Goal: Transaction & Acquisition: Purchase product/service

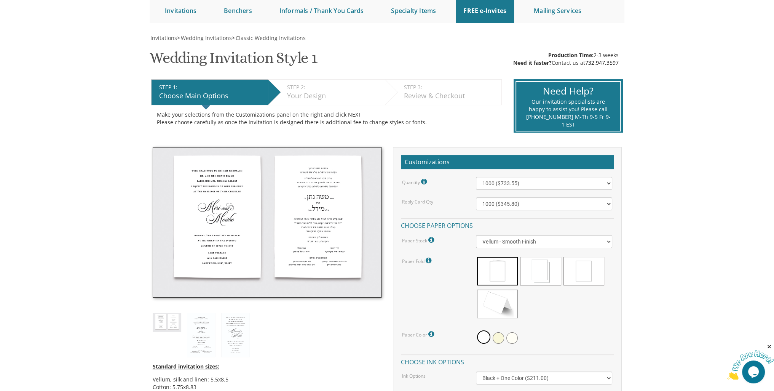
scroll to position [229, 0]
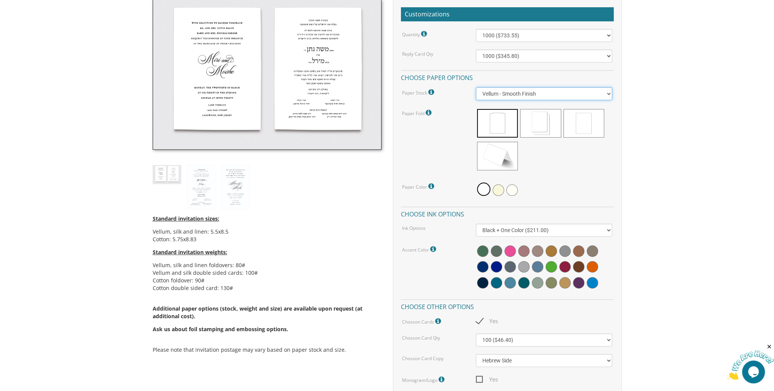
click at [575, 91] on select "Vellum - Smooth Finish Linen - Subtle Embossed Crosshatch Texture Silk - Soft, …" at bounding box center [544, 93] width 136 height 13
select select "Cotton"
click at [476, 87] on select "Vellum - Smooth Finish Linen - Subtle Embossed Crosshatch Texture Silk - Soft, …" at bounding box center [544, 93] width 136 height 13
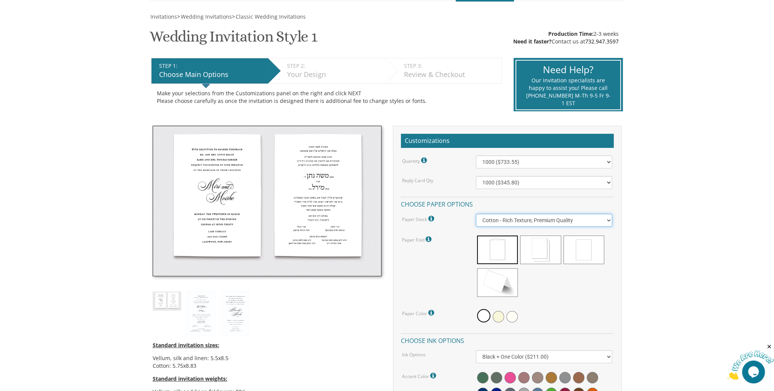
scroll to position [38, 0]
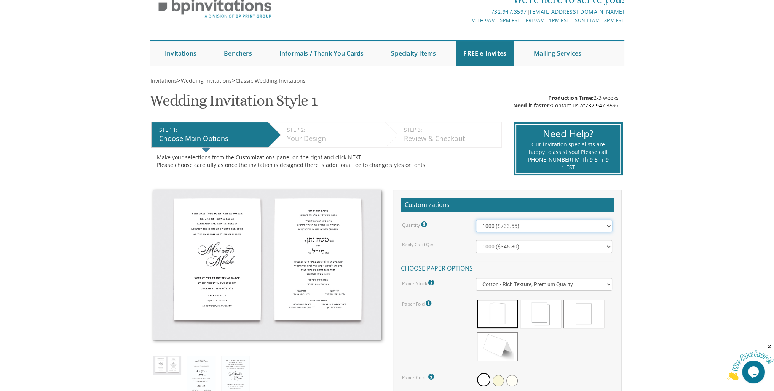
click at [569, 227] on select "100 ($277.50) 200 ($330.45) 300 ($380.65) 400 ($432.70) 500 ($482.10) 600 ($534…" at bounding box center [544, 225] width 136 height 13
click at [476, 219] on select "100 ($277.50) 200 ($330.45) 300 ($380.65) 400 ($432.70) 500 ($482.10) 600 ($534…" at bounding box center [544, 225] width 136 height 13
click at [564, 251] on select "100 ($125.70) 200 ($150.60) 300 ($177.95) 400 ($270.70) 500 ($225.30) 600 ($249…" at bounding box center [544, 246] width 136 height 13
click at [476, 240] on select "100 ($125.70) 200 ($150.60) 300 ($177.95) 400 ($270.70) 500 ($225.30) 600 ($249…" at bounding box center [544, 246] width 136 height 13
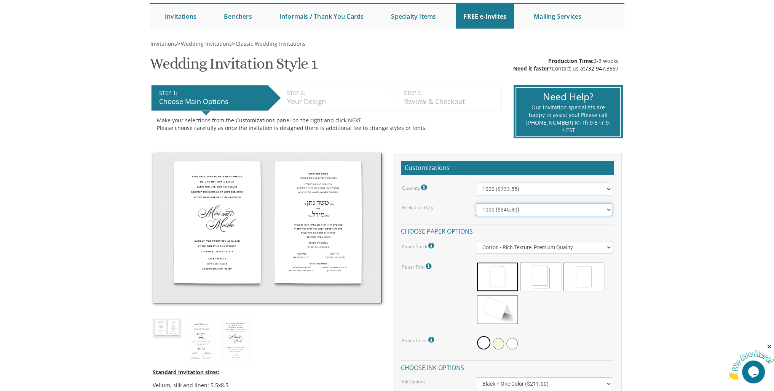
scroll to position [152, 0]
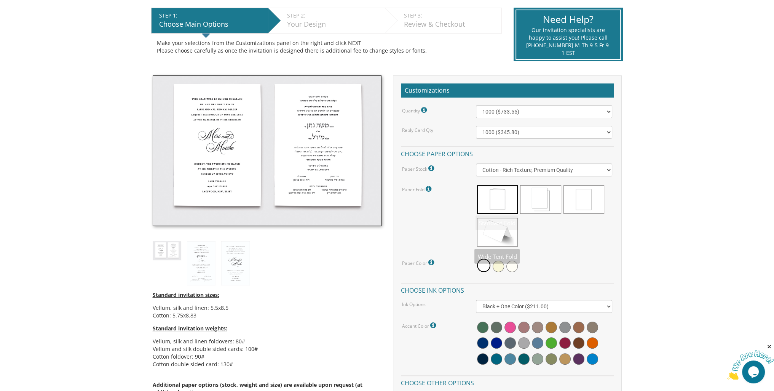
click at [585, 202] on span at bounding box center [584, 199] width 41 height 29
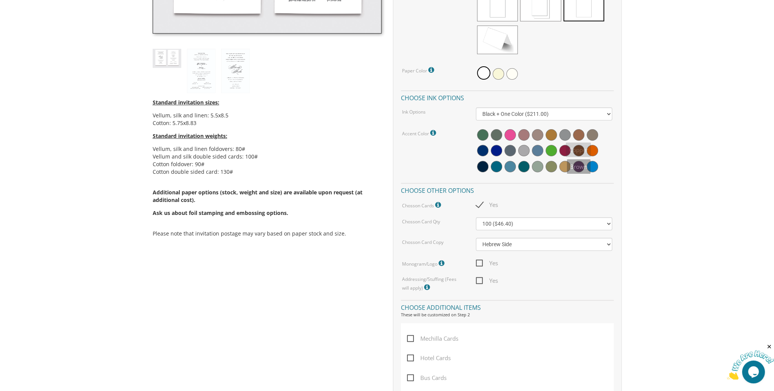
scroll to position [533, 0]
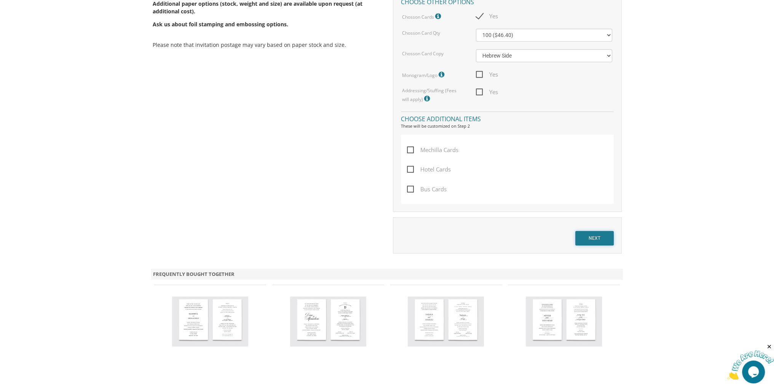
click at [590, 236] on input "NEXT" at bounding box center [595, 238] width 38 height 14
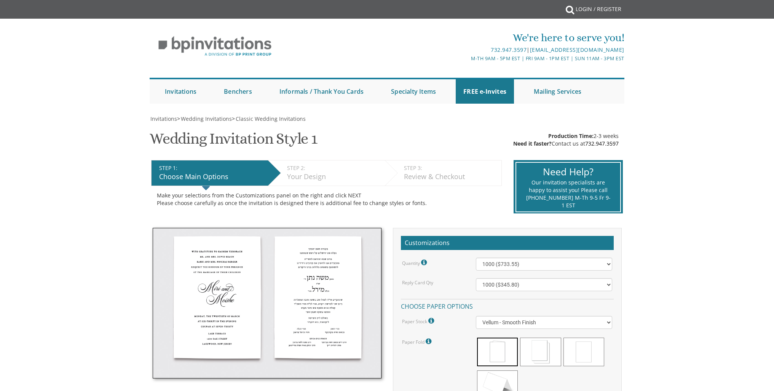
select select "1000"
select select "Cotton"
select select "Black + One Color"
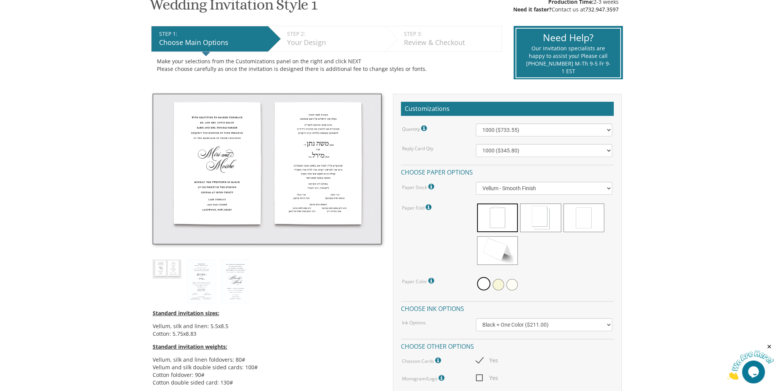
scroll to position [114, 0]
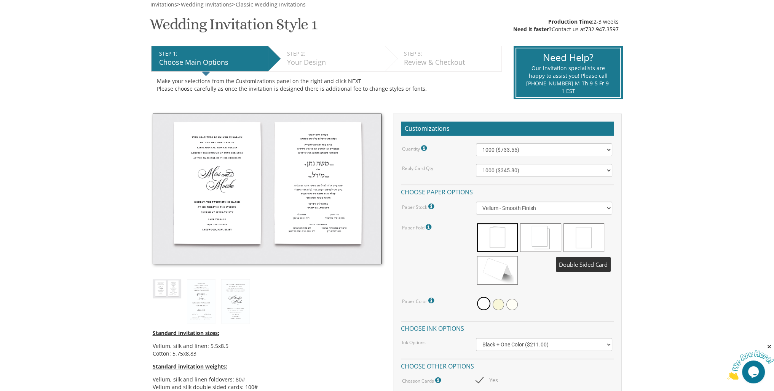
click at [587, 239] on span at bounding box center [584, 237] width 41 height 29
click at [579, 147] on select "100 ($277.50) 200 ($330.45) 300 ($380.65) 400 ($432.70) 500 ($482.10) 600 ($534…" at bounding box center [544, 149] width 136 height 13
select select "1000"
click at [476, 143] on select "100 ($277.50) 200 ($330.45) 300 ($380.65) 400 ($432.70) 500 ($482.10) 600 ($534…" at bounding box center [544, 149] width 136 height 13
click at [539, 164] on select "100 ($125.70) 200 ($150.60) 300 ($177.95) 400 ($270.70) 500 ($225.30) 600 ($249…" at bounding box center [544, 170] width 136 height 13
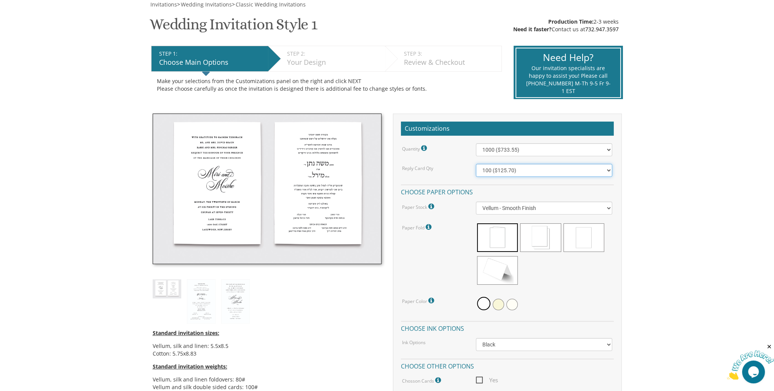
select select "1000"
click at [476, 164] on select "100 ($125.70) 200 ($150.60) 300 ($177.95) 400 ($270.70) 500 ($225.30) 600 ($249…" at bounding box center [544, 170] width 136 height 13
click at [533, 205] on select "Vellum - Smooth Finish Linen - Subtle Embossed Crosshatch Texture Silk - Soft, …" at bounding box center [544, 208] width 136 height 13
click at [476, 202] on select "Vellum - Smooth Finish Linen - Subtle Embossed Crosshatch Texture Silk - Soft, …" at bounding box center [544, 208] width 136 height 13
click at [594, 243] on span at bounding box center [584, 237] width 41 height 29
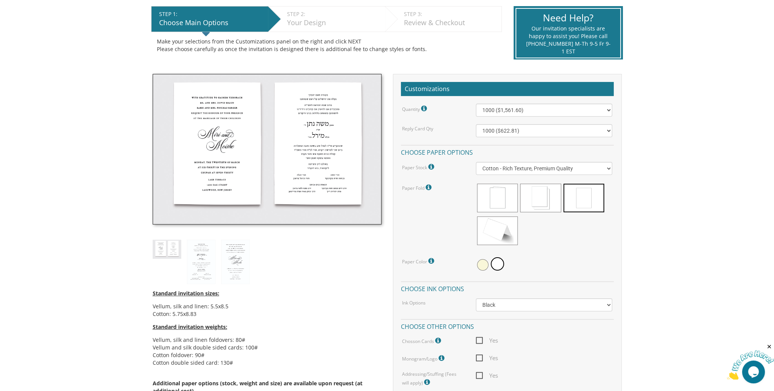
scroll to position [114, 0]
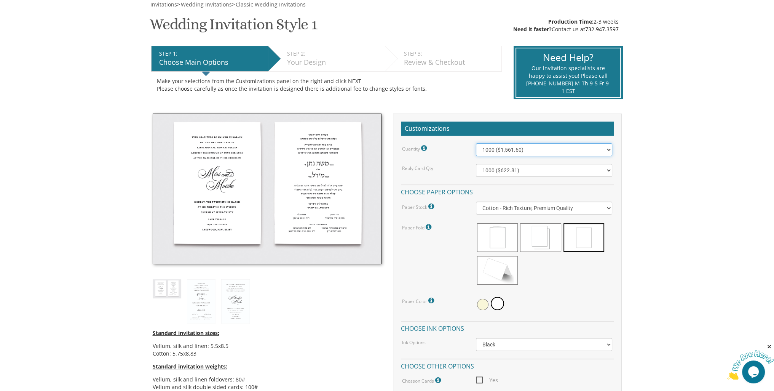
click at [558, 153] on select "100 ($488.45) 200 ($560.80) 300 ($718.65) 400 ($820.35) 500 ($978.25) 600 ($1,1…" at bounding box center [544, 149] width 136 height 13
click at [449, 153] on div "Quantity Please note: Quantities may be modified after order completion. For we…" at bounding box center [508, 149] width 222 height 13
click at [531, 208] on select "Vellum - Smooth Finish Linen - Subtle Embossed Crosshatch Texture Silk - Soft, …" at bounding box center [544, 208] width 136 height 13
select select "Vellum"
click at [476, 202] on select "Vellum - Smooth Finish Linen - Subtle Embossed Crosshatch Texture Silk - Soft, …" at bounding box center [544, 208] width 136 height 13
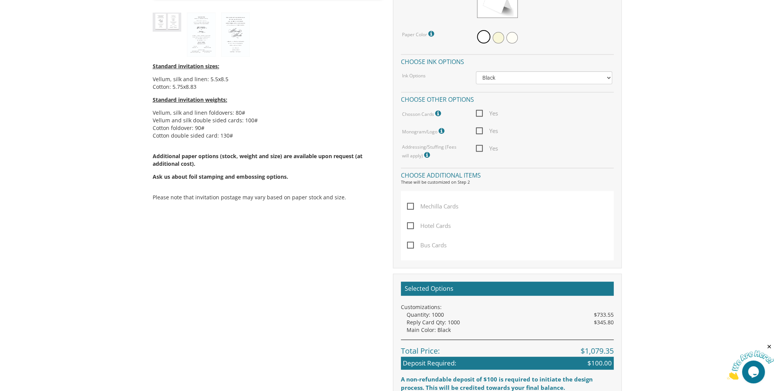
scroll to position [190, 0]
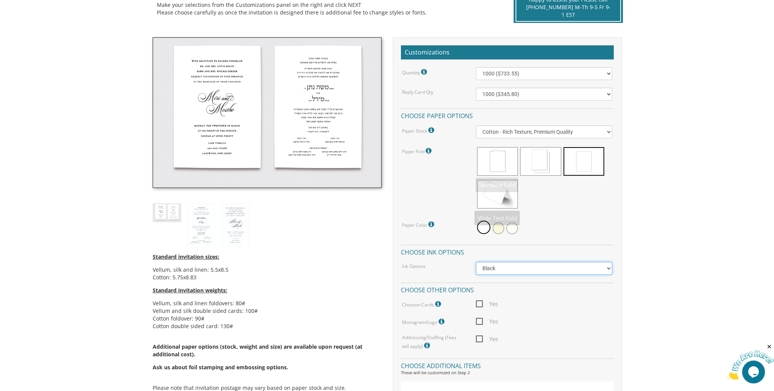
click at [509, 268] on select "Black Colored Ink ($65.00) Black + One Color ($211.00) Two Colors ($265.00)" at bounding box center [544, 268] width 136 height 13
select select "Black + One Color"
click at [476, 262] on select "Black Colored Ink ($65.00) Black + One Color ($211.00) Two Colors ($265.00)" at bounding box center [544, 268] width 136 height 13
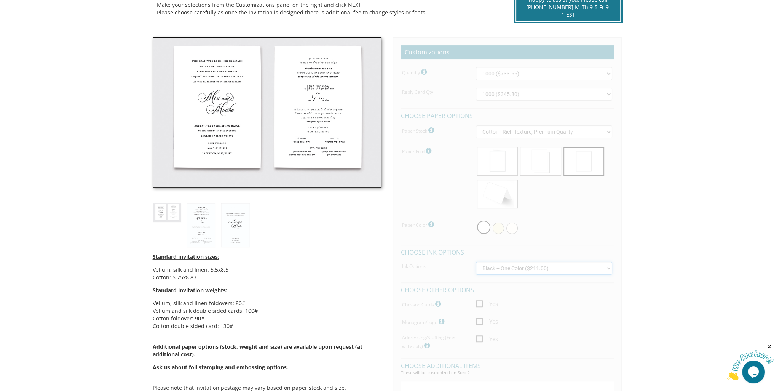
click at [527, 268] on select "Black Colored Ink ($65.00) Black + One Color ($211.00) Two Colors ($265.00)" at bounding box center [544, 268] width 136 height 13
click at [637, 254] on body "My Cart {{shoppingcart.totalQuantityDisplay}} Total: {{shoppingcart.subtotal}} …" at bounding box center [387, 352] width 774 height 1085
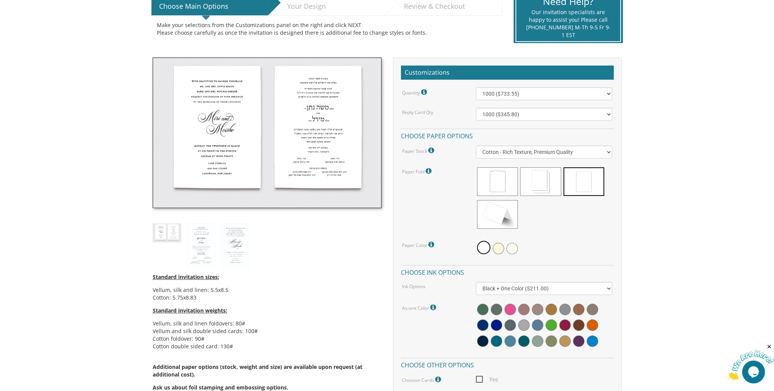
scroll to position [305, 0]
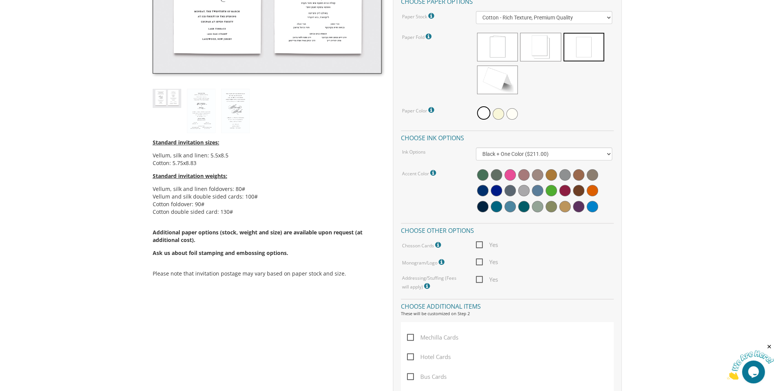
click at [480, 242] on span "Yes" at bounding box center [487, 245] width 22 height 10
click at [480, 242] on input "Yes" at bounding box center [478, 244] width 5 height 5
checkbox input "true"
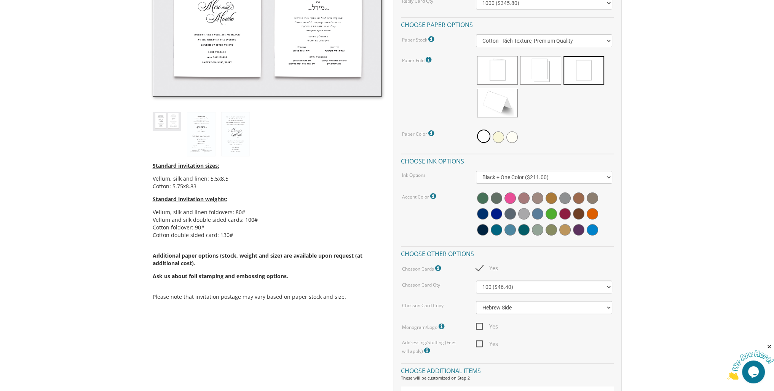
scroll to position [267, 0]
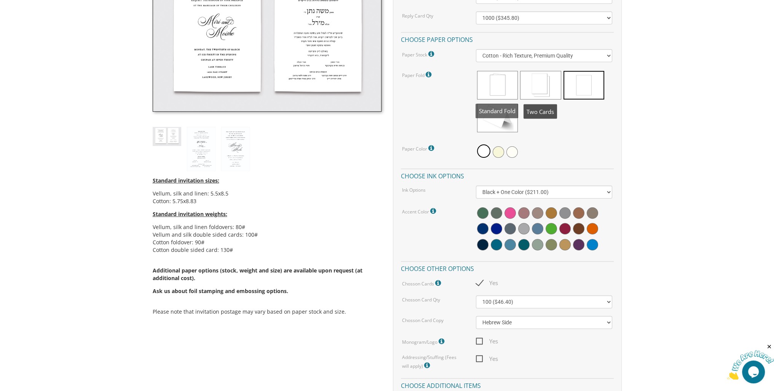
click at [509, 80] on span at bounding box center [497, 85] width 41 height 29
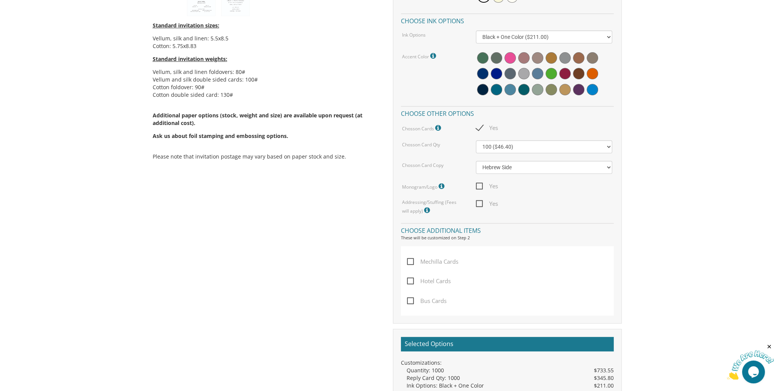
scroll to position [305, 0]
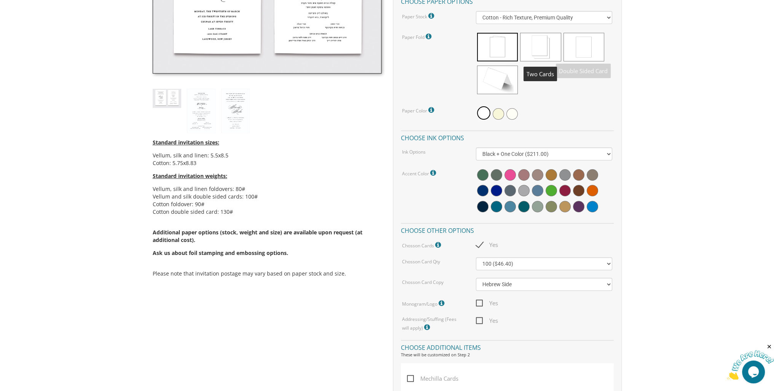
click at [549, 46] on span at bounding box center [540, 47] width 41 height 29
click at [534, 38] on span at bounding box center [540, 47] width 41 height 29
click at [504, 43] on span at bounding box center [497, 47] width 41 height 29
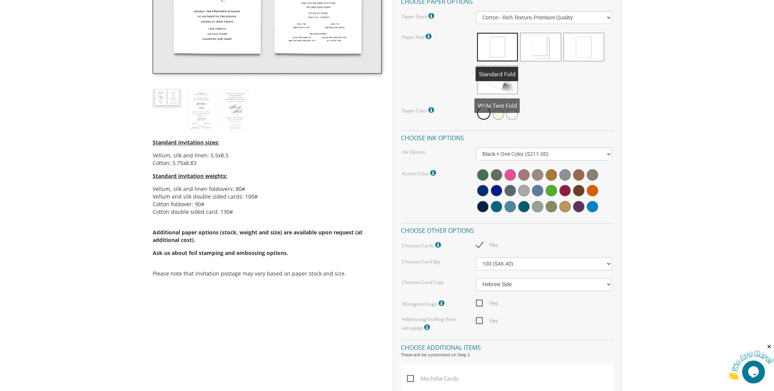
click at [506, 71] on span at bounding box center [497, 80] width 41 height 29
click at [507, 75] on span at bounding box center [497, 80] width 41 height 29
click at [561, 42] on span at bounding box center [540, 47] width 41 height 29
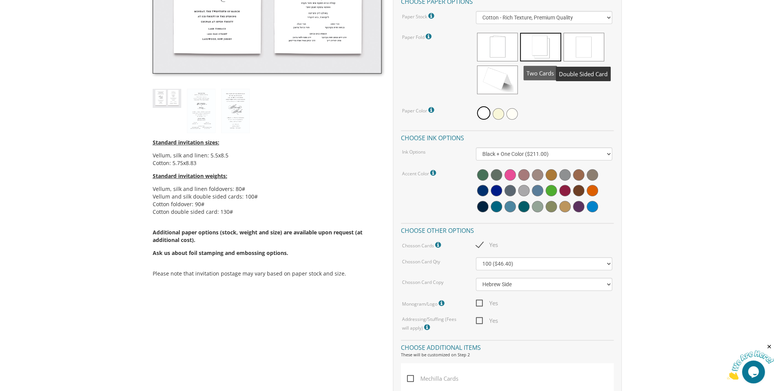
click at [581, 43] on span at bounding box center [584, 47] width 41 height 29
click at [507, 41] on span at bounding box center [497, 47] width 41 height 29
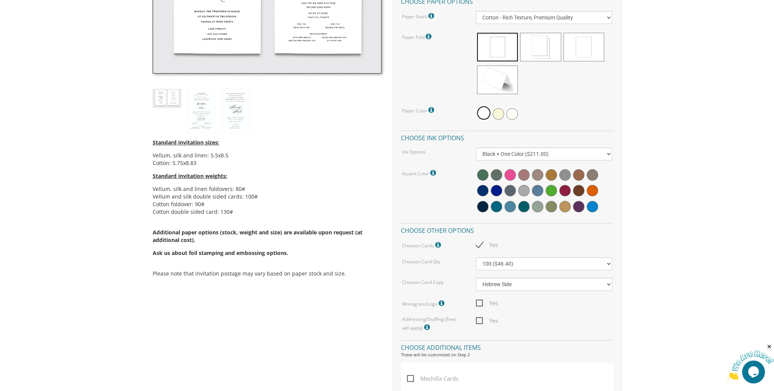
scroll to position [38, 0]
